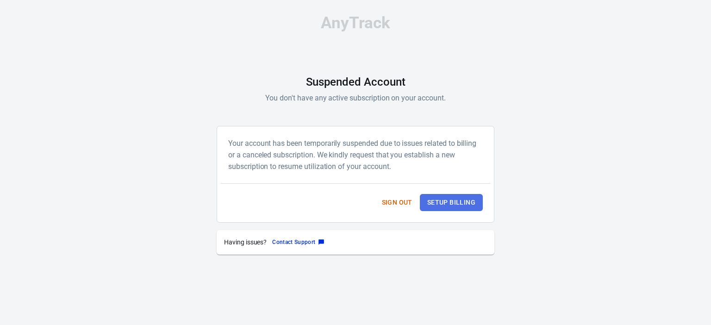
click at [431, 195] on button "Setup Billing" at bounding box center [451, 202] width 63 height 17
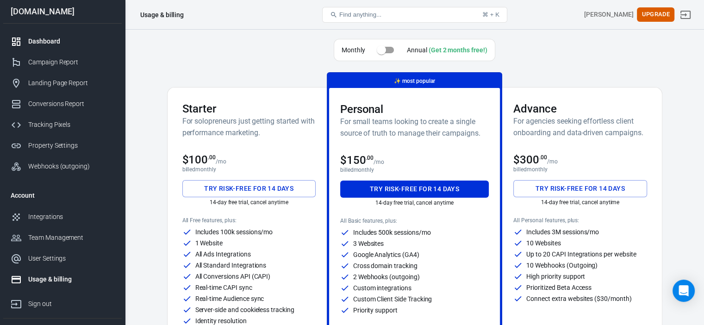
click at [34, 40] on div "Dashboard" at bounding box center [71, 42] width 86 height 10
